Goal: Task Accomplishment & Management: Complete application form

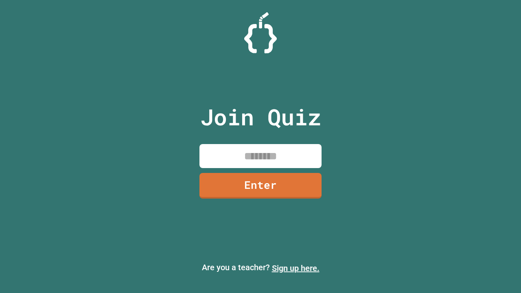
click at [296, 268] on link "Sign up here." at bounding box center [296, 268] width 48 height 10
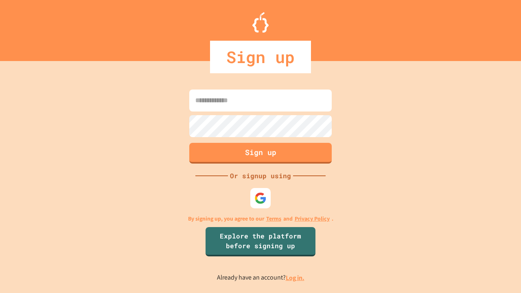
click at [296, 278] on link "Log in." at bounding box center [295, 278] width 19 height 9
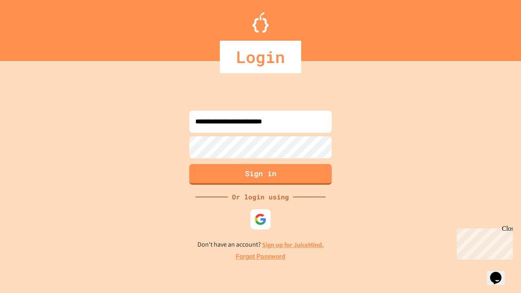
type input "**********"
